Goal: Task Accomplishment & Management: Use online tool/utility

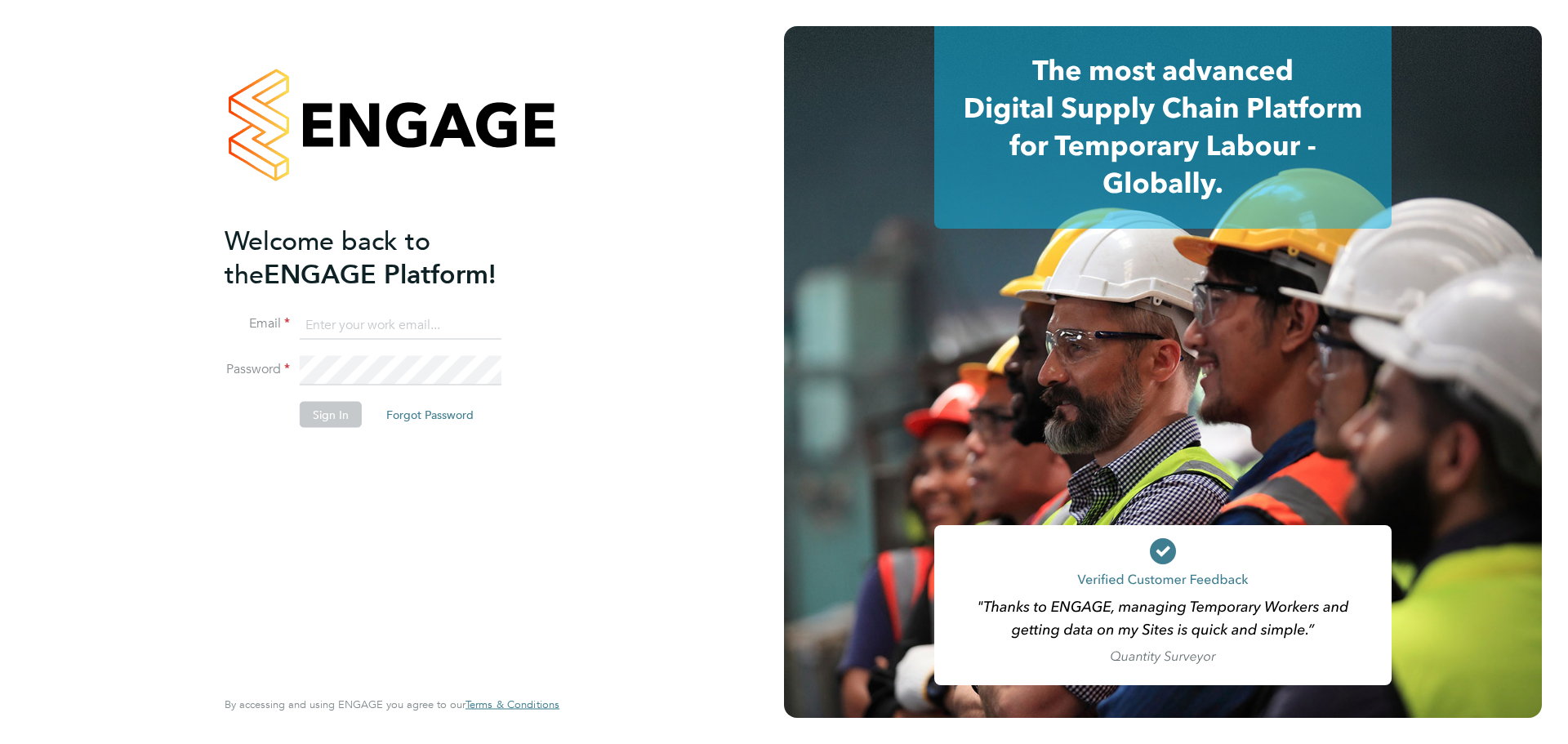
type input "[EMAIL_ADDRESS][DOMAIN_NAME]"
click at [321, 426] on button "Sign In" at bounding box center [330, 413] width 62 height 26
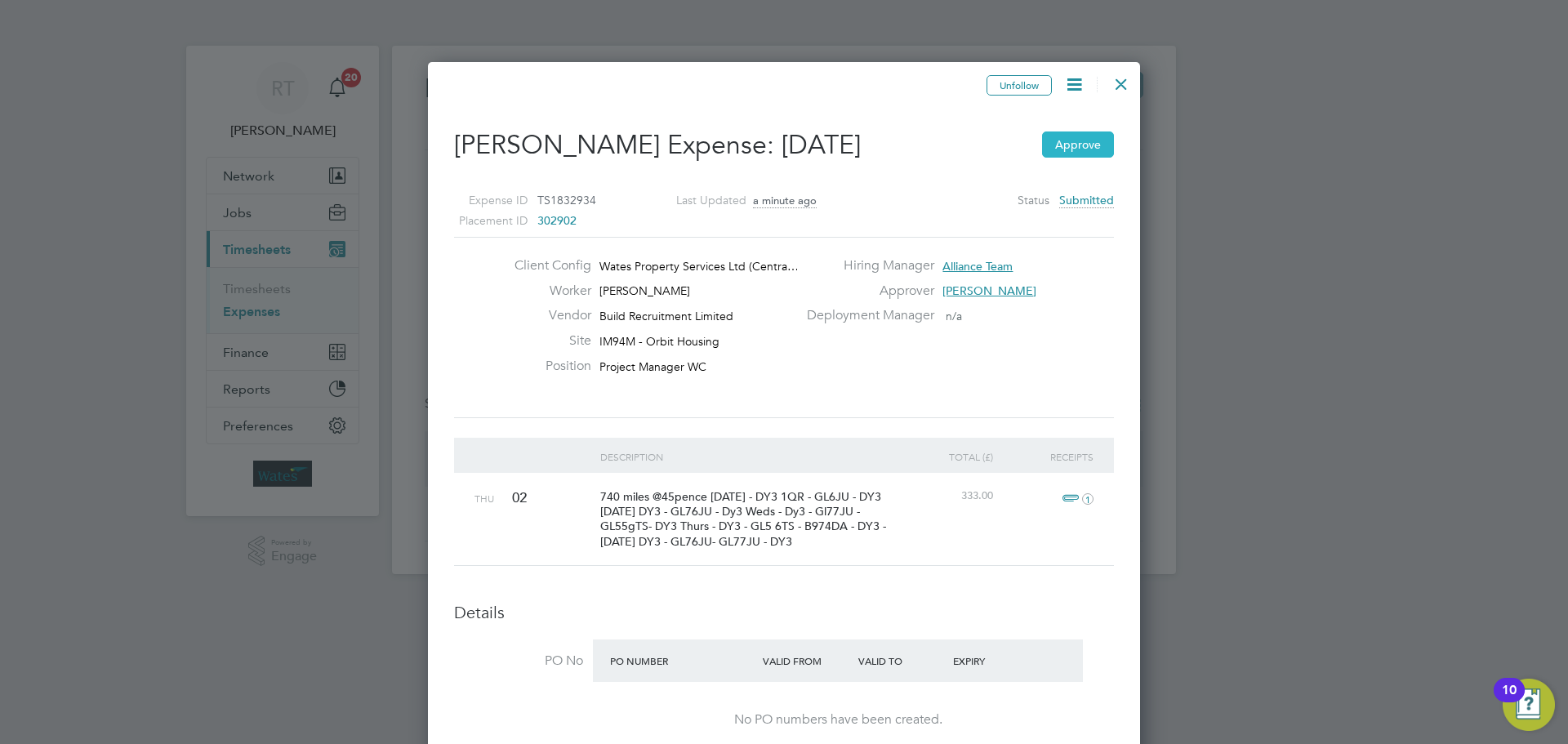
click at [1085, 143] on button "Approve" at bounding box center [1078, 145] width 72 height 26
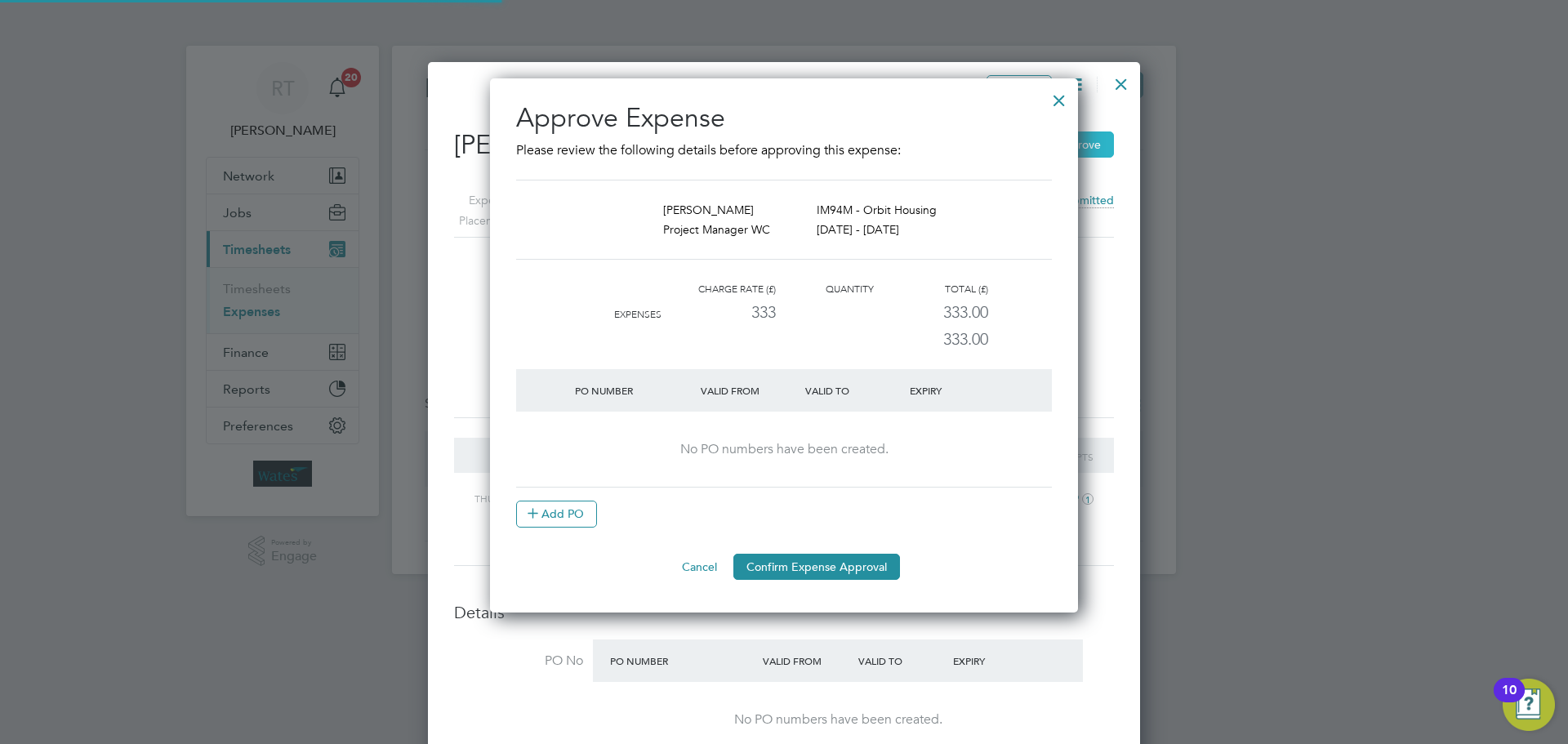
scroll to position [20, 154]
click at [832, 569] on button "Confirm Expense Approval" at bounding box center [816, 566] width 167 height 26
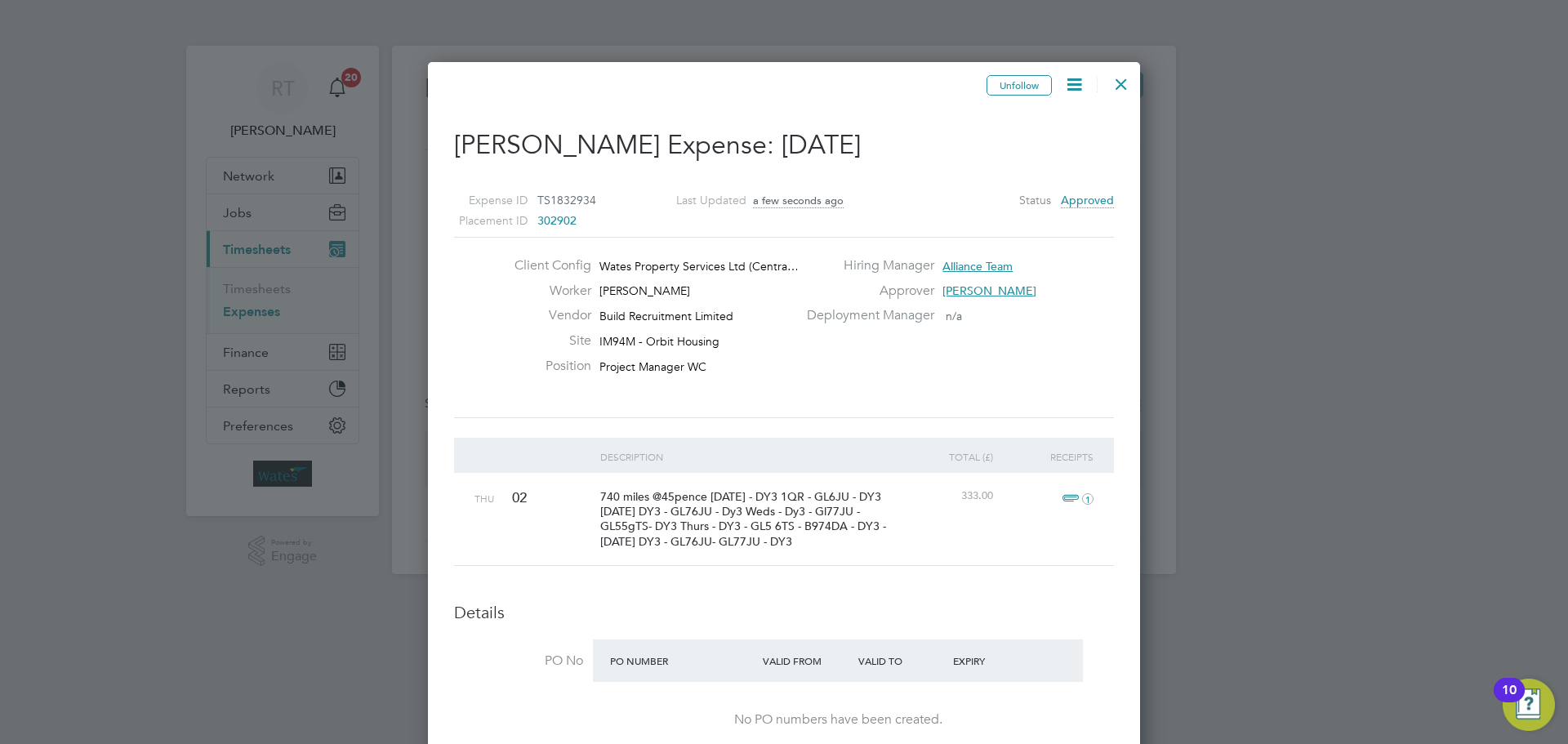
drag, startPoint x: 1124, startPoint y: 76, endPoint x: 1124, endPoint y: 85, distance: 9.0
click at [1124, 77] on div at bounding box center [1121, 80] width 30 height 30
